Goal: Ask a question

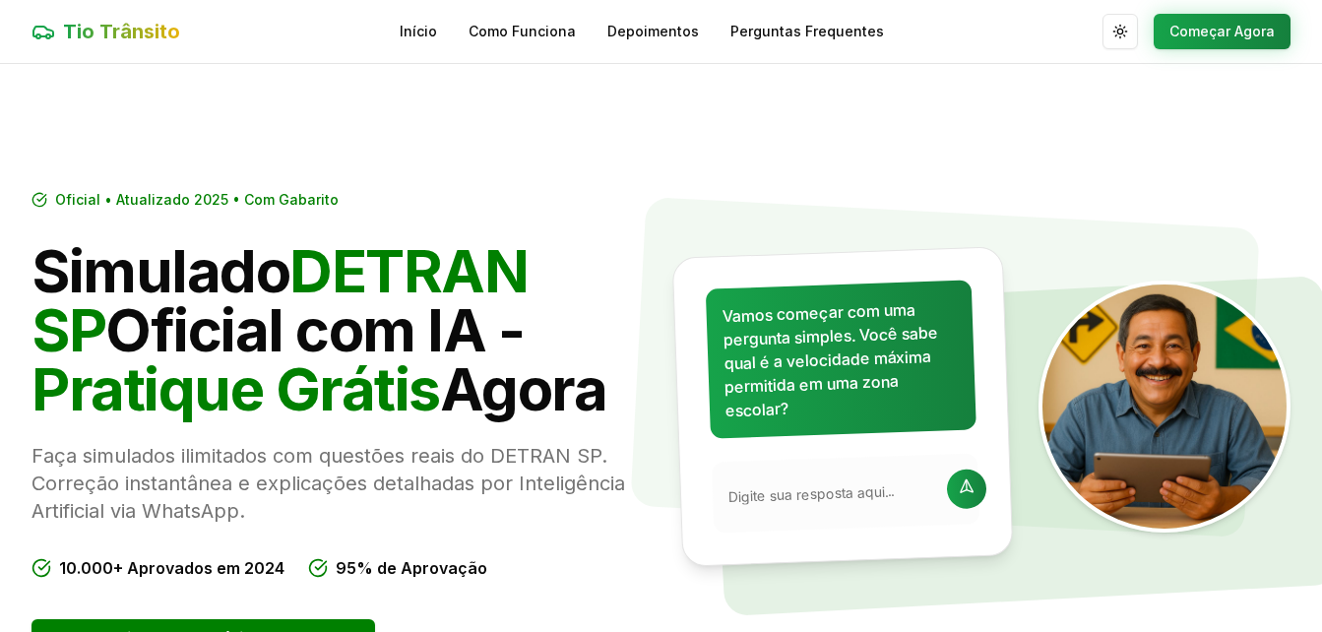
scroll to position [295, 0]
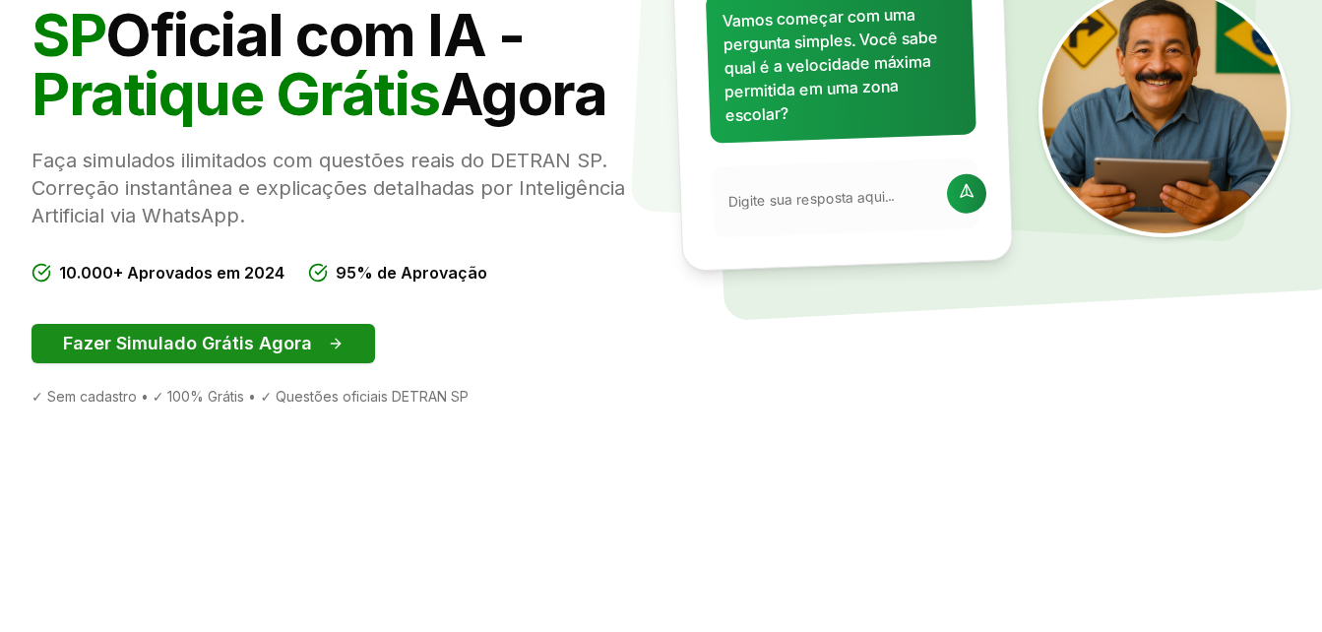
click at [144, 353] on button "Fazer Simulado Grátis Agora" at bounding box center [202, 343] width 343 height 39
click at [296, 343] on button "Fazer Simulado Grátis Agora" at bounding box center [202, 343] width 343 height 39
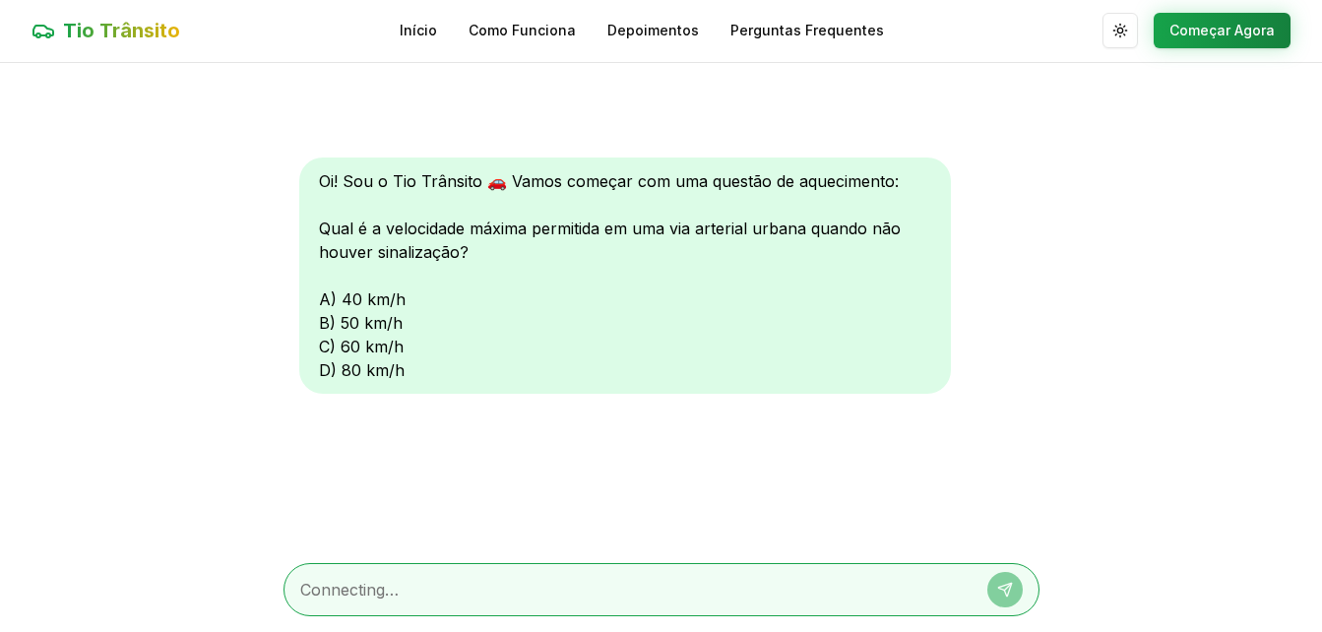
scroll to position [1, 0]
drag, startPoint x: 530, startPoint y: 577, endPoint x: 527, endPoint y: 613, distance: 36.5
click at [527, 613] on div at bounding box center [661, 589] width 756 height 53
drag, startPoint x: 527, startPoint y: 613, endPoint x: 515, endPoint y: 606, distance: 13.7
click at [518, 608] on div at bounding box center [661, 589] width 756 height 53
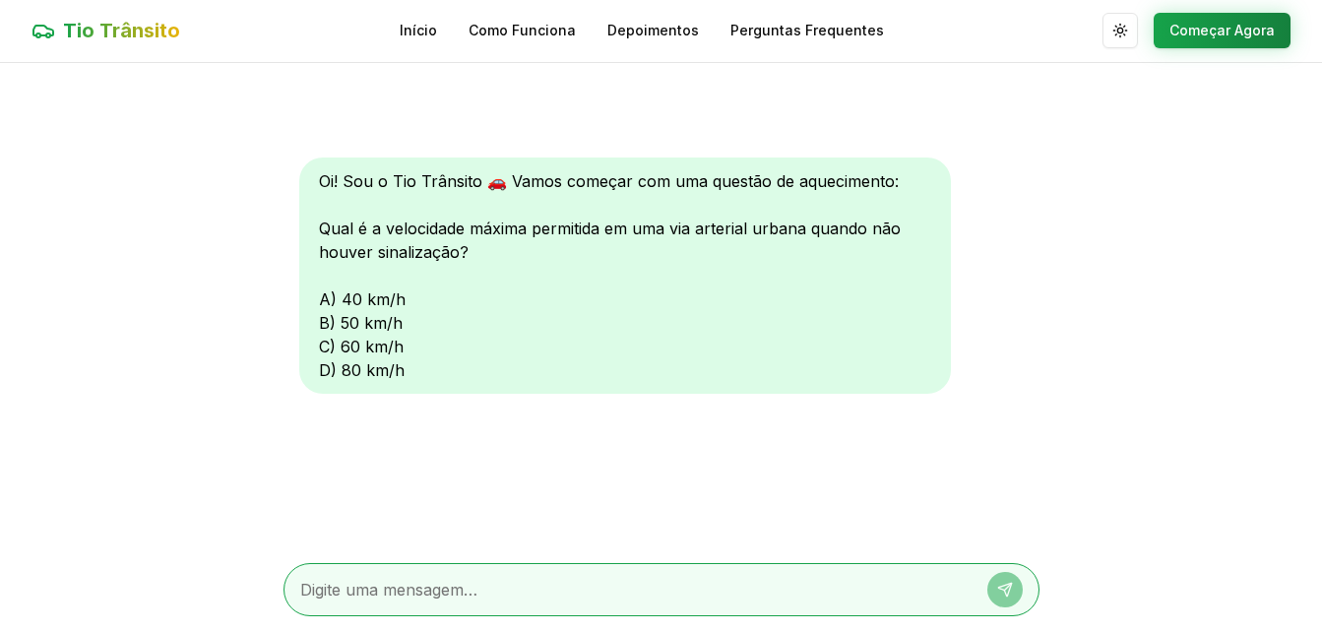
click at [503, 600] on textarea at bounding box center [633, 590] width 667 height 24
type textarea "6"
type textarea "respoasta c"
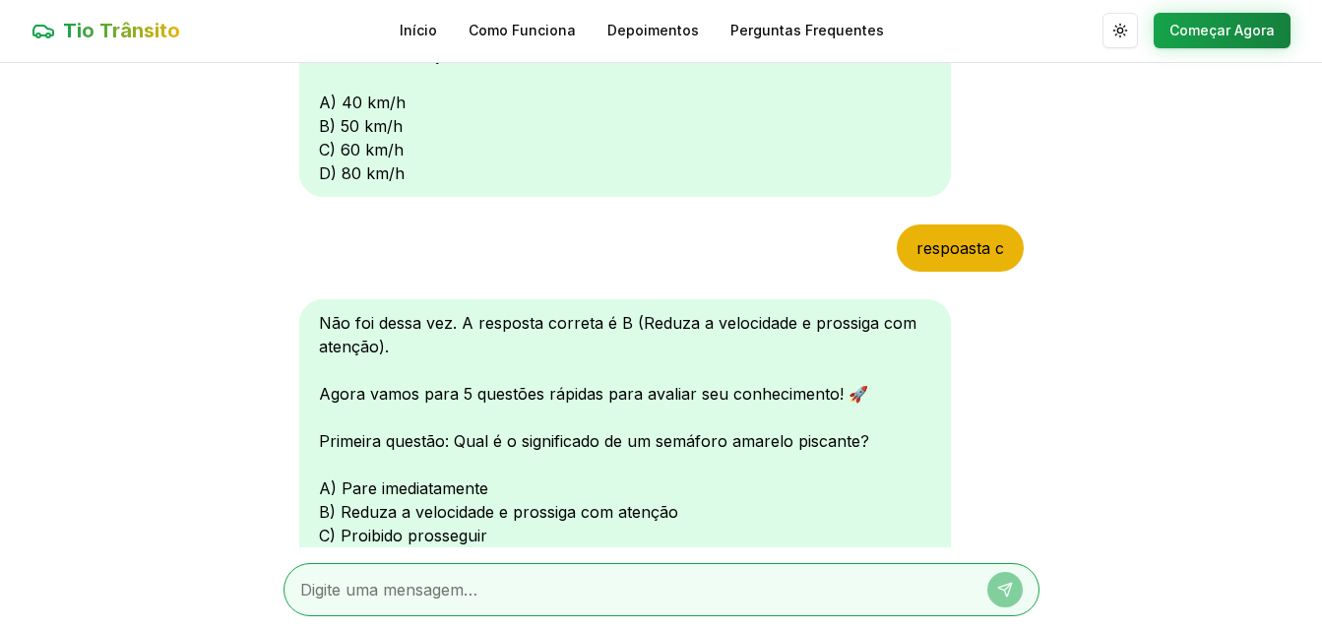
scroll to position [295, 0]
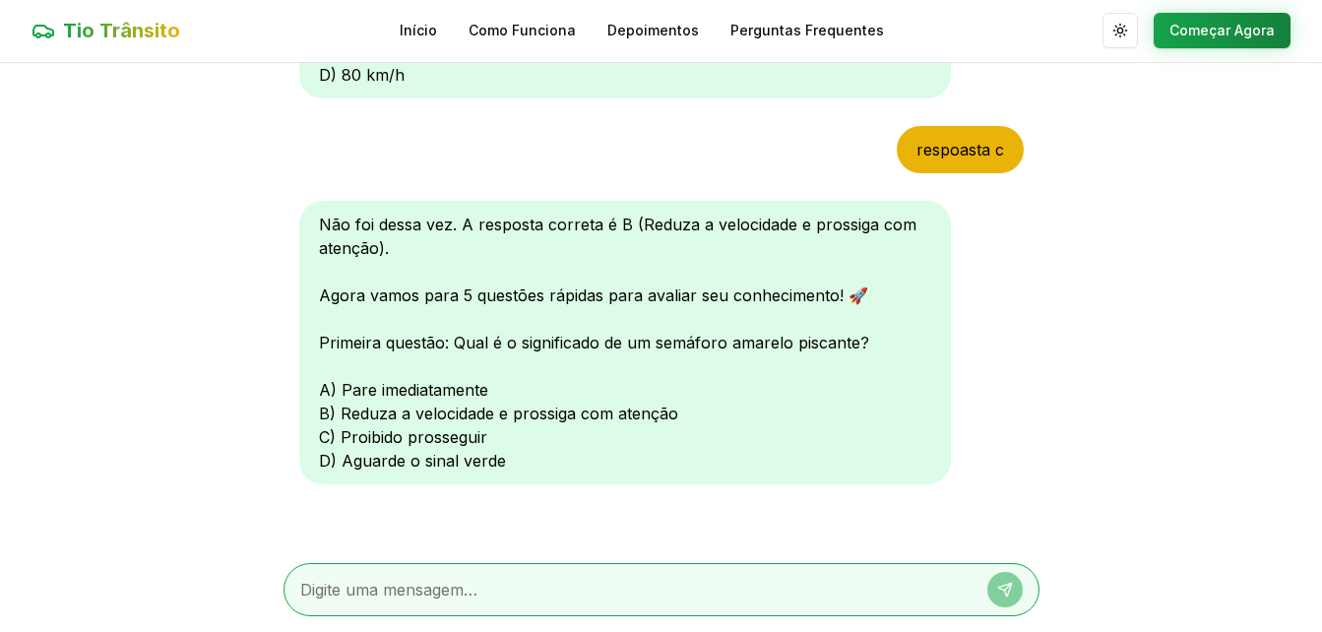
type textarea "b"
type textarea "respoata B"
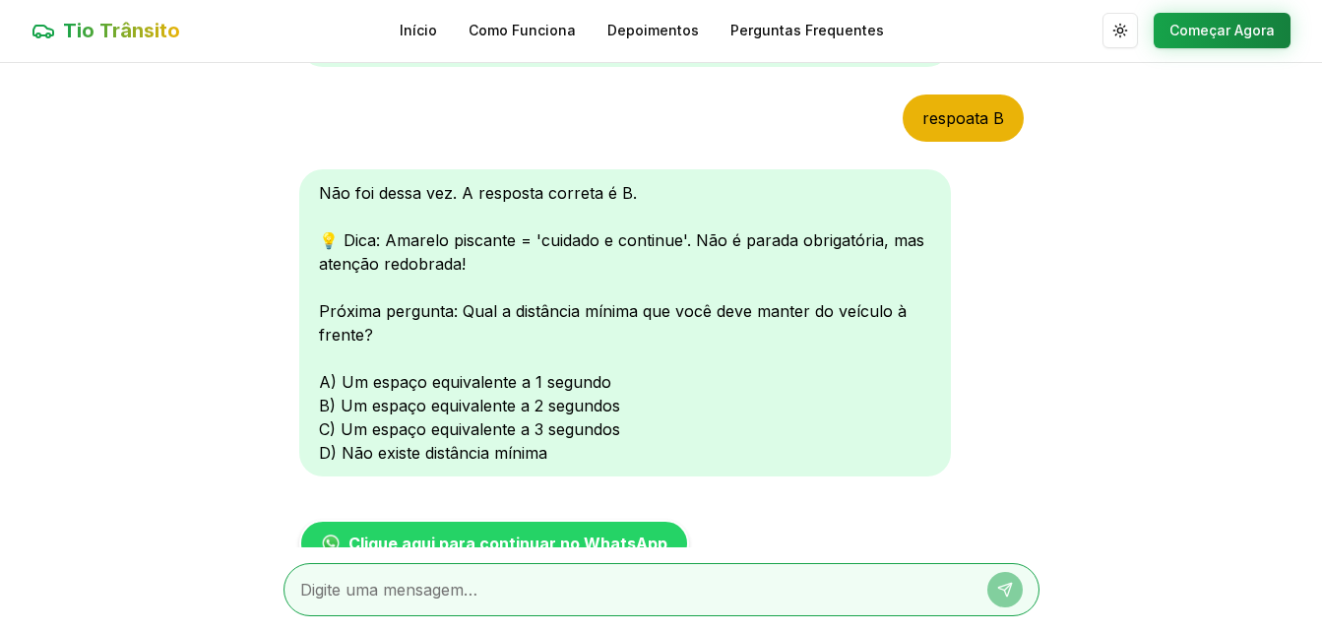
scroll to position [811, 0]
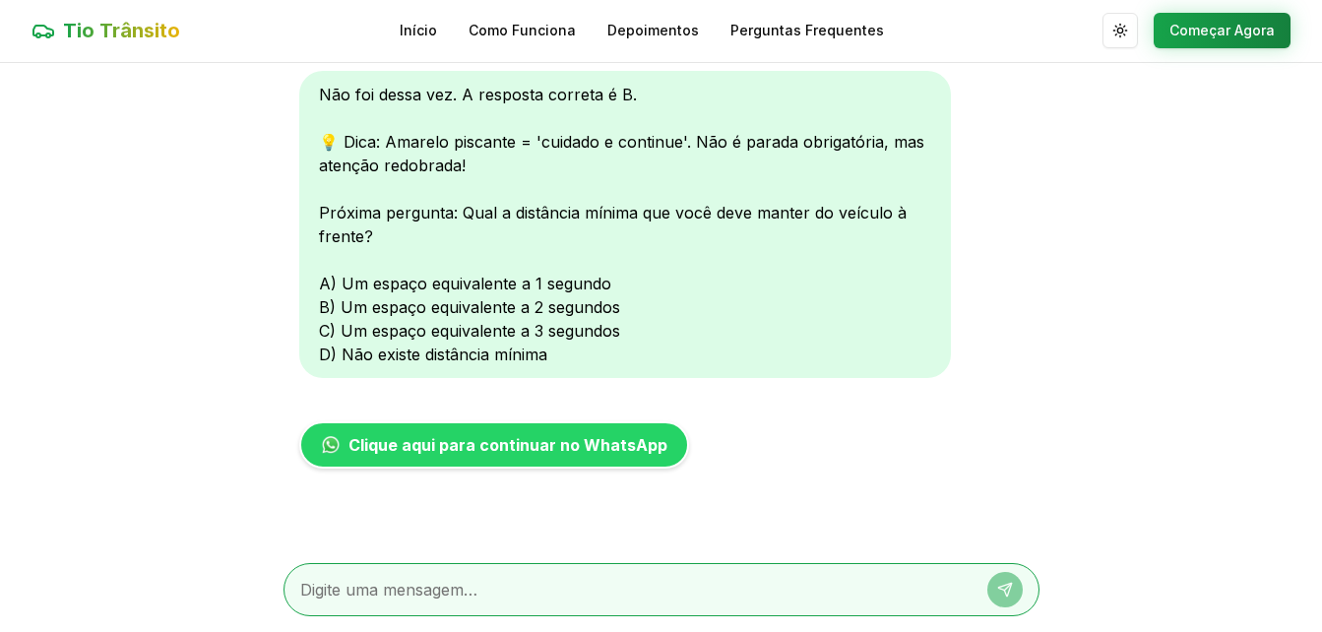
click at [325, 312] on div "Não foi dessa vez. A resposta correta é B. 💡 Dica: Amarelo piscante = 'cuidado …" at bounding box center [625, 224] width 652 height 307
drag, startPoint x: 325, startPoint y: 306, endPoint x: 343, endPoint y: 384, distance: 80.0
click at [325, 309] on div "Não foi dessa vez. A resposta correta é B. 💡 Dica: Amarelo piscante = 'cuidado …" at bounding box center [625, 224] width 652 height 307
click at [391, 585] on textarea at bounding box center [633, 590] width 667 height 24
type textarea "B"
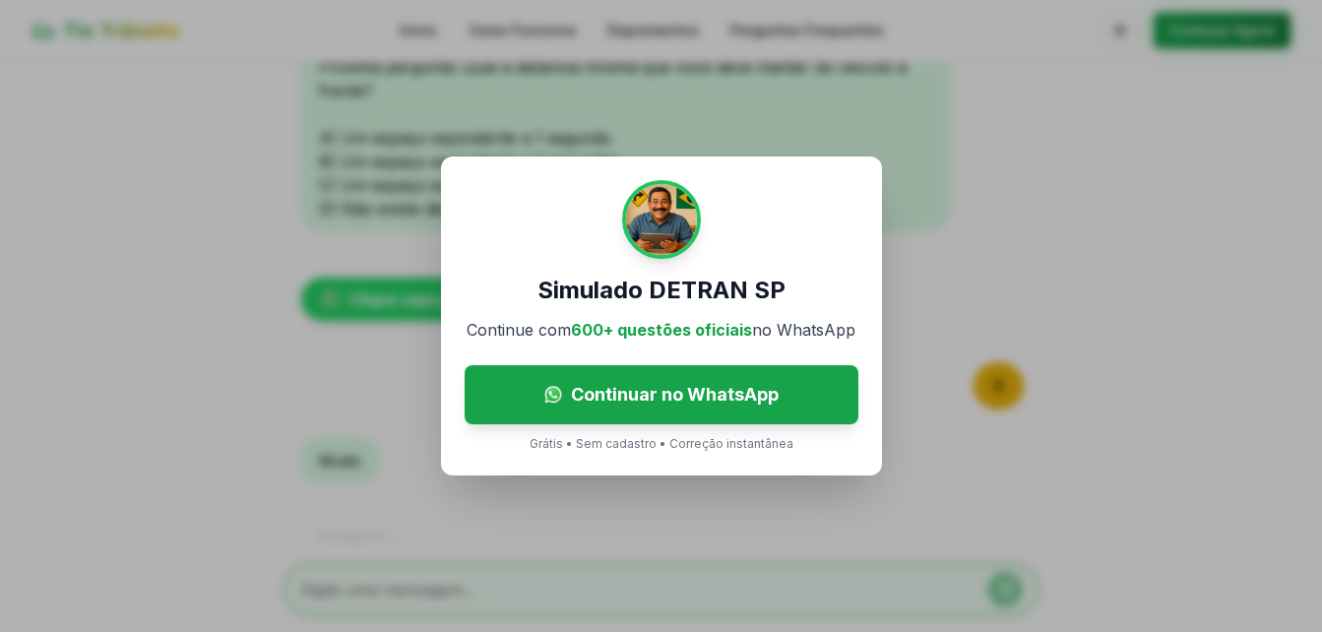
scroll to position [1031, 0]
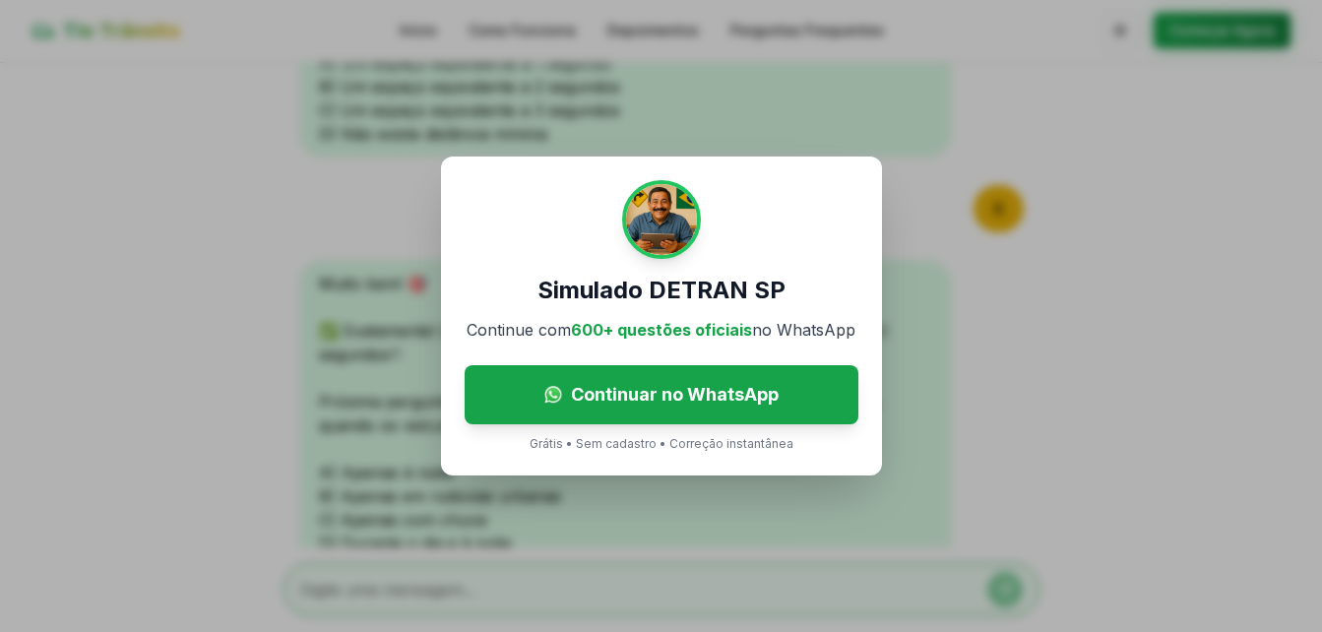
click at [905, 183] on div "Simulado DETRAN SP Continue com 600+ questões oficiais no WhatsApp Continuar no…" at bounding box center [661, 316] width 1322 height 632
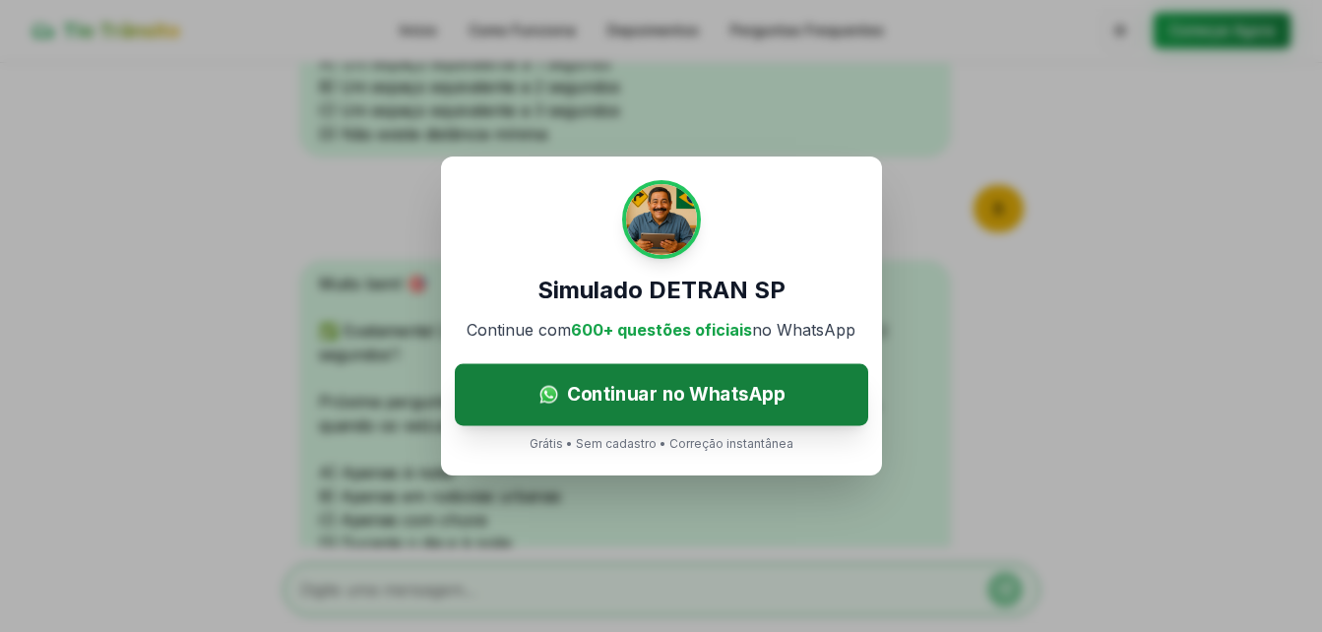
click at [735, 418] on link "Continuar no WhatsApp" at bounding box center [661, 395] width 413 height 62
